Goal: Transaction & Acquisition: Download file/media

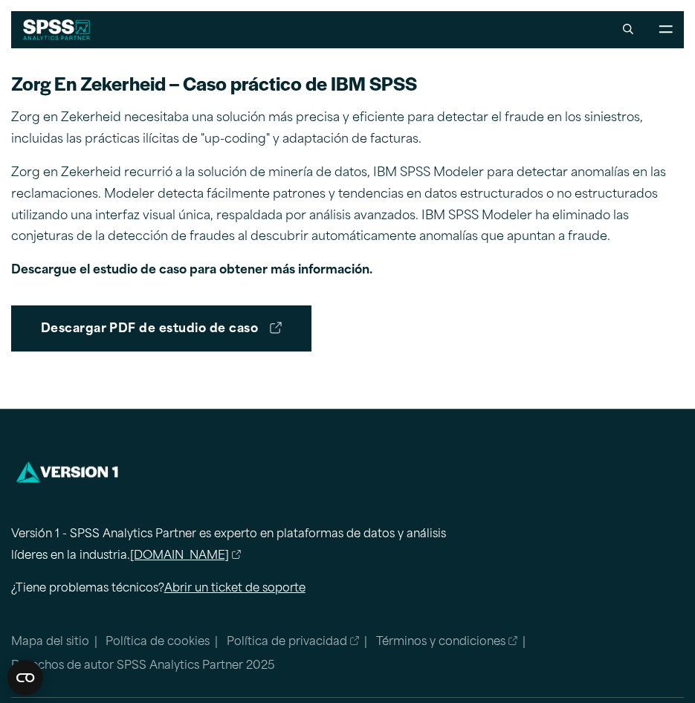
click at [230, 65] on div "Cerrar" at bounding box center [347, 351] width 695 height 703
click at [474, 35] on div "Cerrar" at bounding box center [347, 351] width 695 height 703
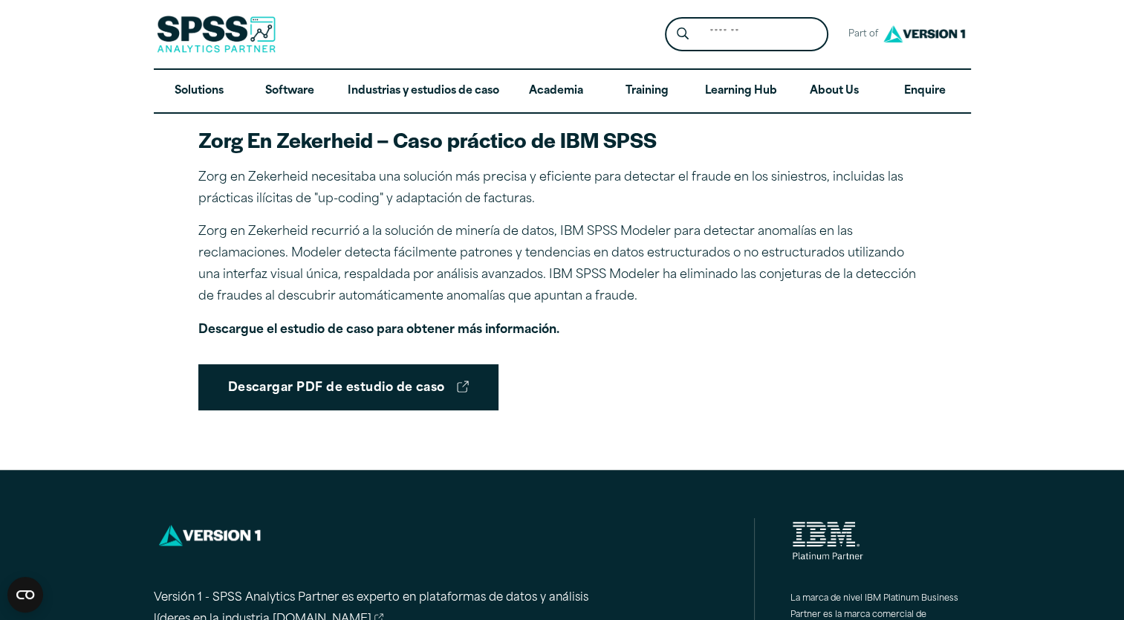
click at [233, 203] on p "Zorg en Zekerheid necesitaba una solución más precisa y eficiente para detectar…" at bounding box center [562, 188] width 728 height 43
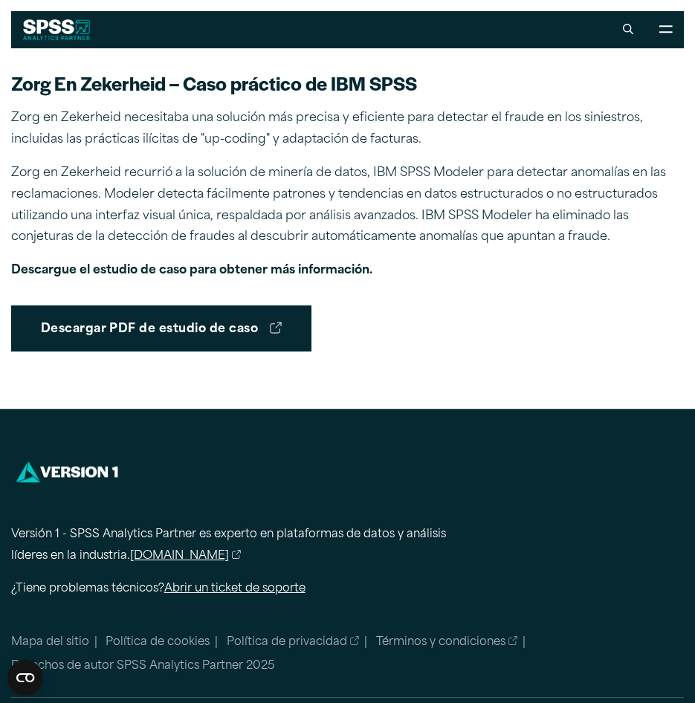
click at [645, 296] on div "Descargar PDF de estudio de caso" at bounding box center [347, 322] width 673 height 58
